Goal: Task Accomplishment & Management: Use online tool/utility

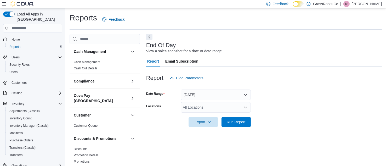
scroll to position [7, 0]
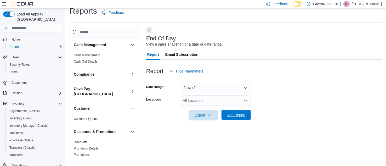
click at [236, 117] on span "Run Report" at bounding box center [236, 114] width 19 height 5
